Goal: Navigation & Orientation: Find specific page/section

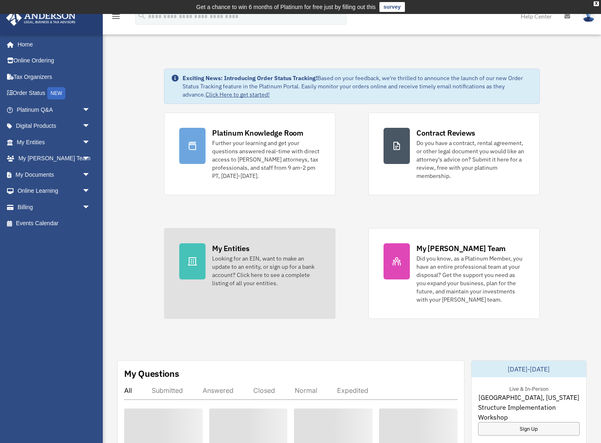
click at [242, 249] on div "My Entities" at bounding box center [230, 248] width 37 height 10
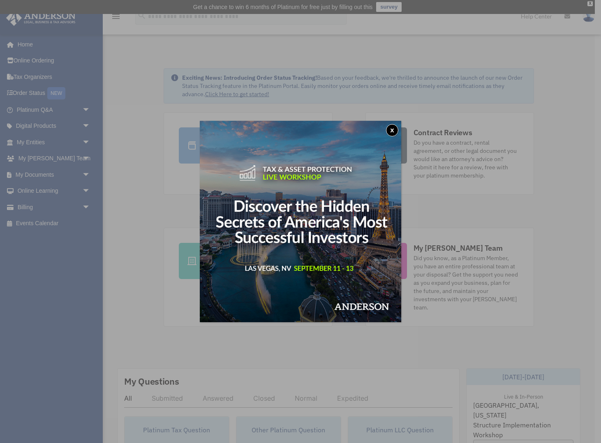
click at [389, 130] on button "x" at bounding box center [392, 130] width 12 height 12
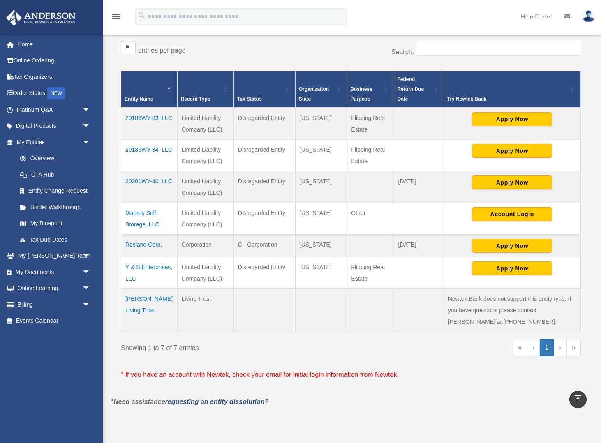
scroll to position [157, 0]
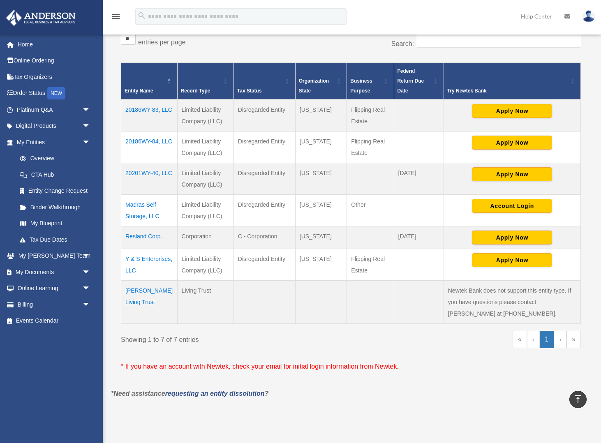
click at [148, 259] on td "Y & S Enterprises, LLC" at bounding box center [149, 265] width 56 height 32
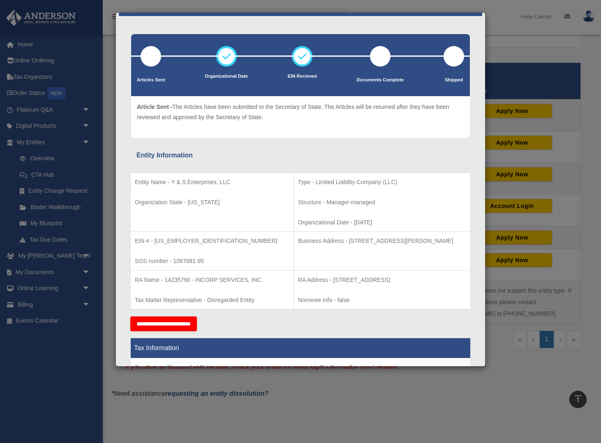
scroll to position [0, 0]
